Goal: Check status: Check status

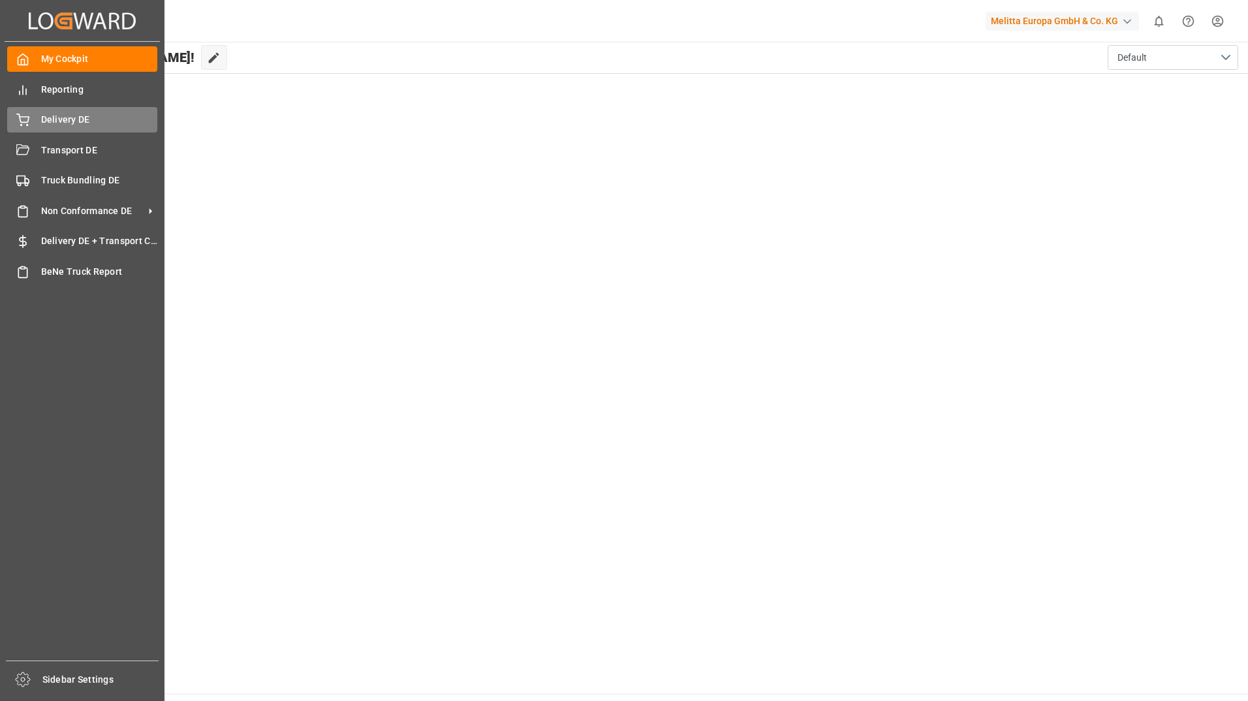
click at [80, 123] on span "Delivery DE" at bounding box center [99, 120] width 117 height 14
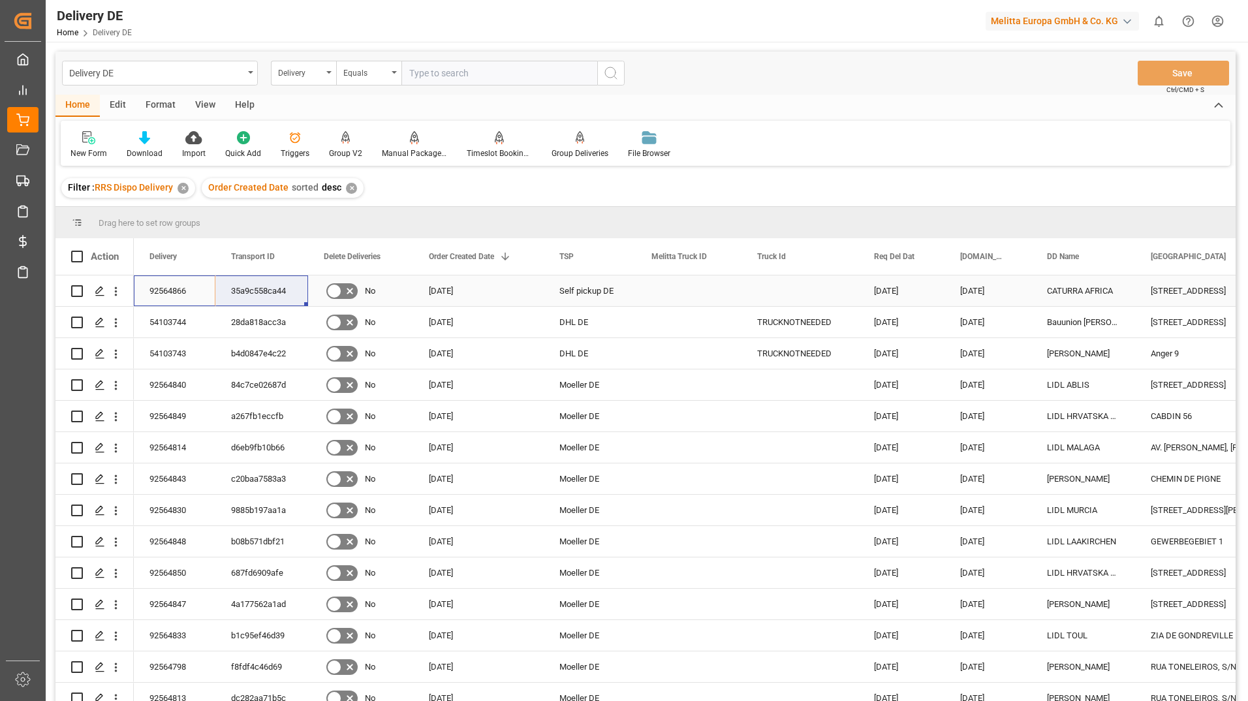
drag, startPoint x: 155, startPoint y: 287, endPoint x: 253, endPoint y: 293, distance: 98.1
